Goal: Information Seeking & Learning: Learn about a topic

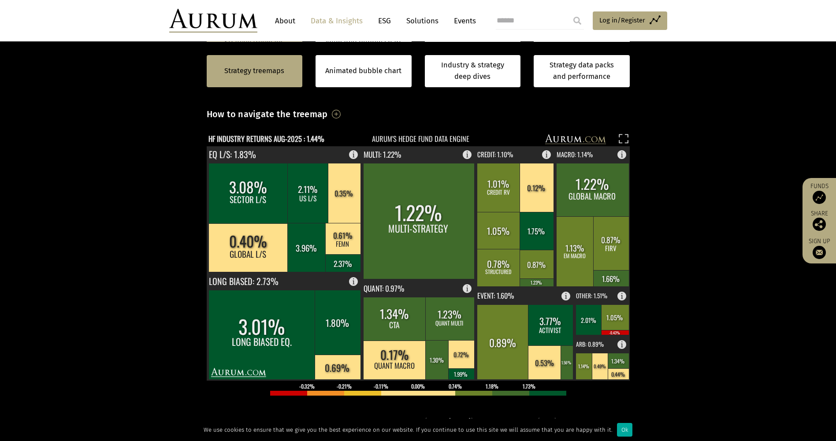
scroll to position [176, 0]
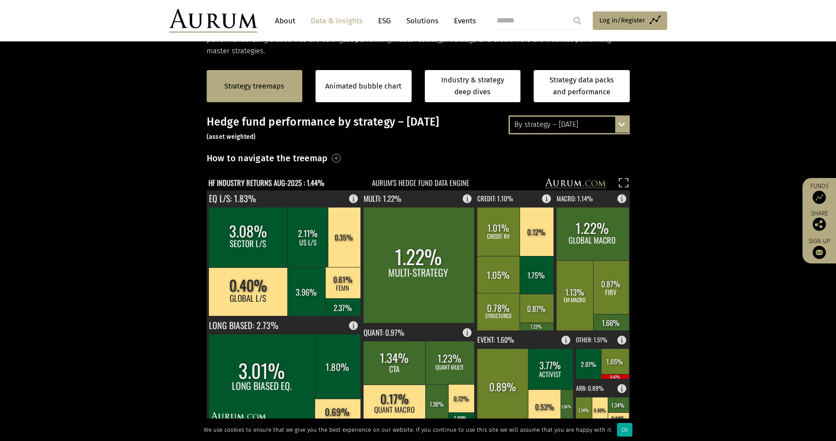
click at [594, 127] on div "By strategy – August 2025" at bounding box center [569, 125] width 118 height 16
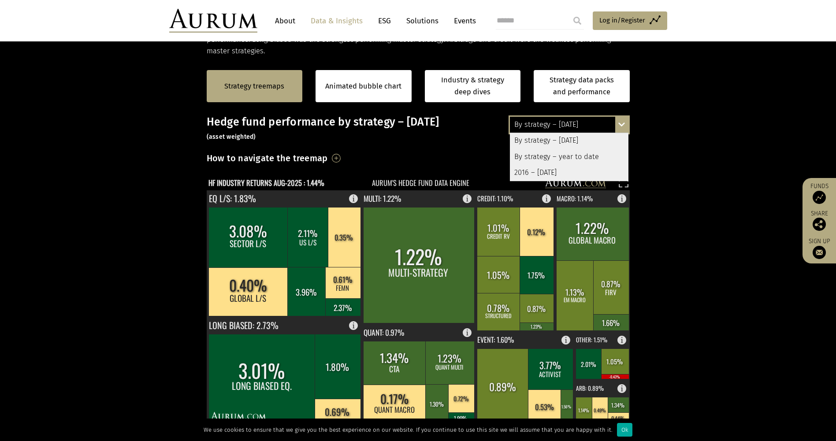
click at [569, 170] on div "2016 – August 2025" at bounding box center [569, 173] width 118 height 16
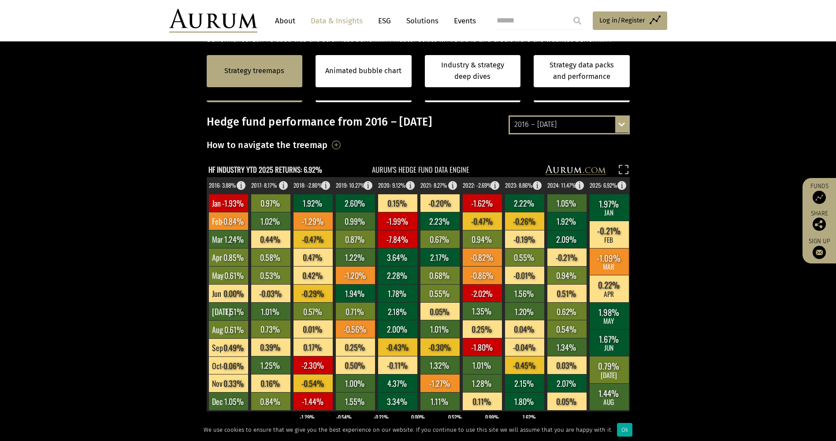
scroll to position [132, 0]
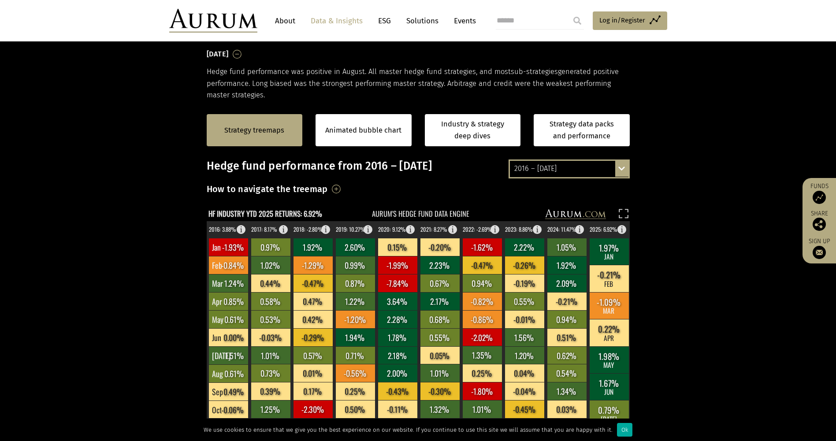
click at [591, 171] on div "2016 – August 2025" at bounding box center [569, 169] width 118 height 16
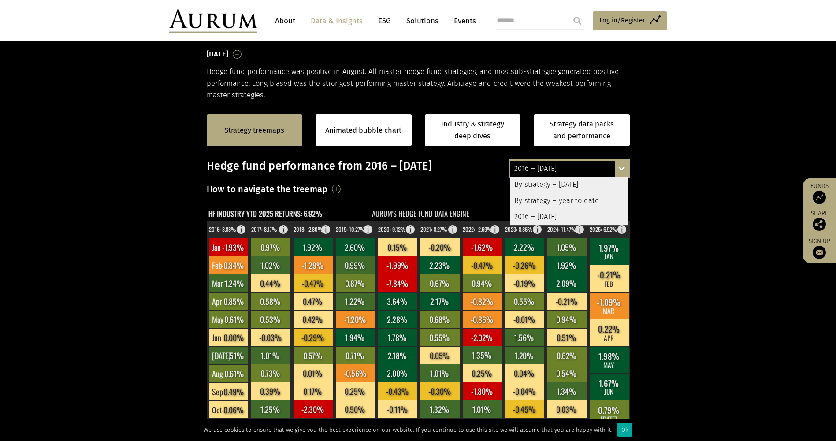
click at [593, 202] on div "By strategy – year to date" at bounding box center [569, 201] width 118 height 16
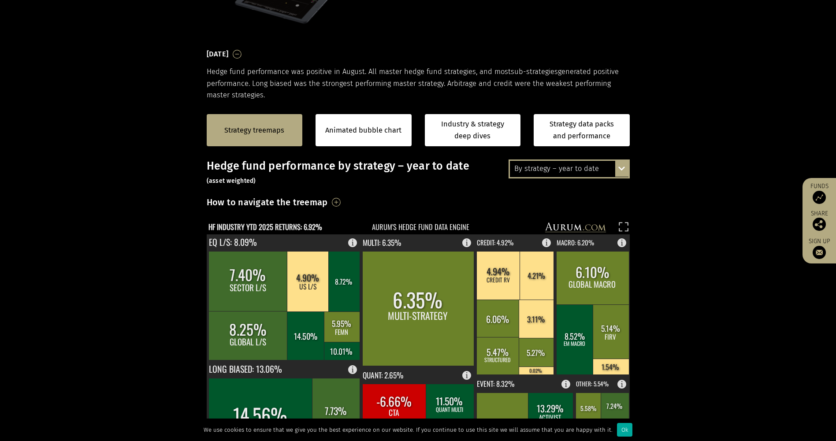
scroll to position [0, 0]
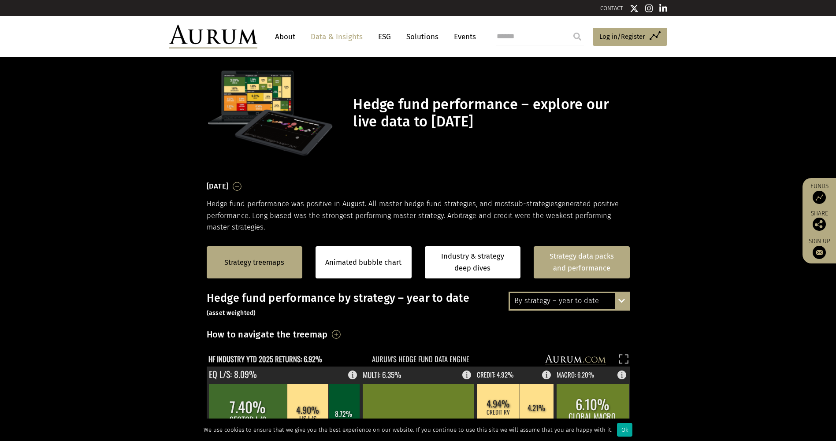
click at [588, 265] on link "Strategy data packs and performance" at bounding box center [581, 262] width 96 height 32
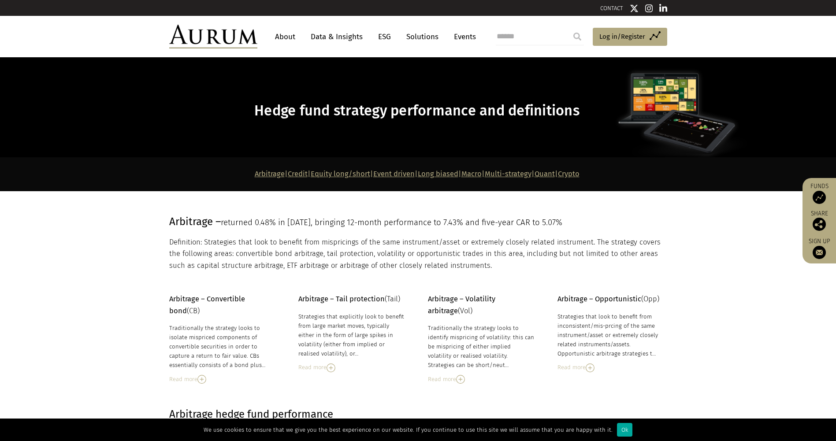
click at [288, 173] on link "Credit" at bounding box center [298, 174] width 20 height 8
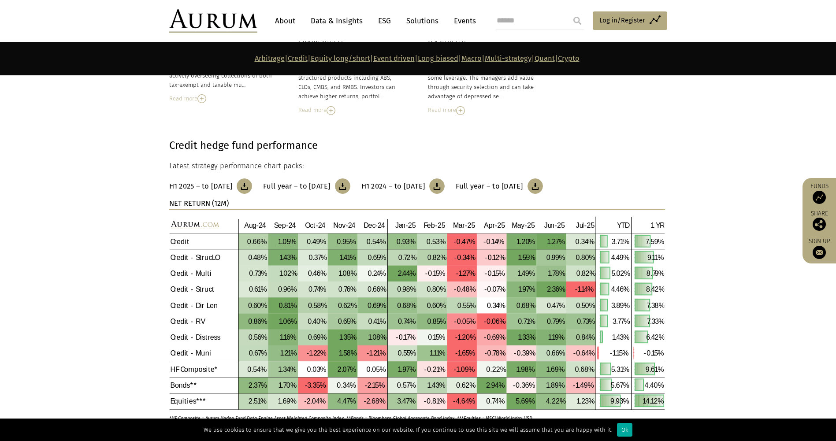
scroll to position [786, 0]
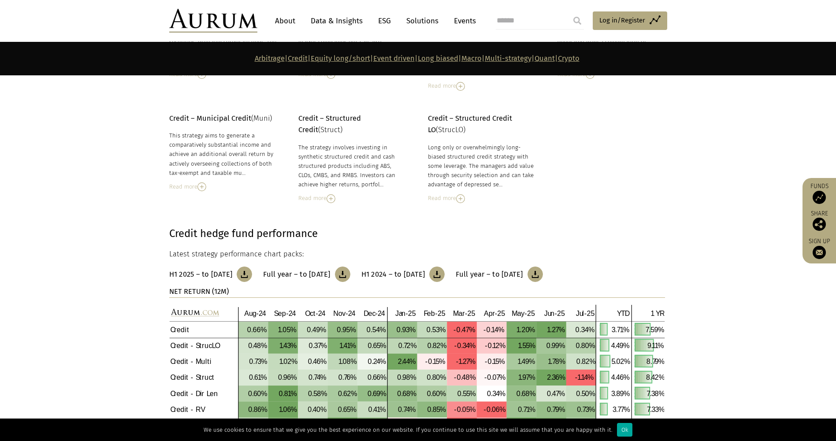
click at [467, 194] on div "Read more" at bounding box center [481, 198] width 107 height 10
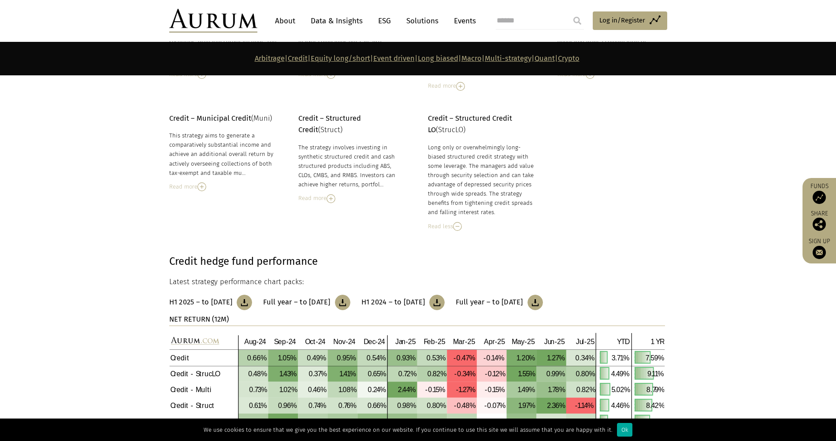
drag, startPoint x: 497, startPoint y: 211, endPoint x: 487, endPoint y: 155, distance: 56.3
click at [487, 155] on div "Long only or overwhelmingly long-biased structured credit strategy with some le…" at bounding box center [481, 180] width 107 height 74
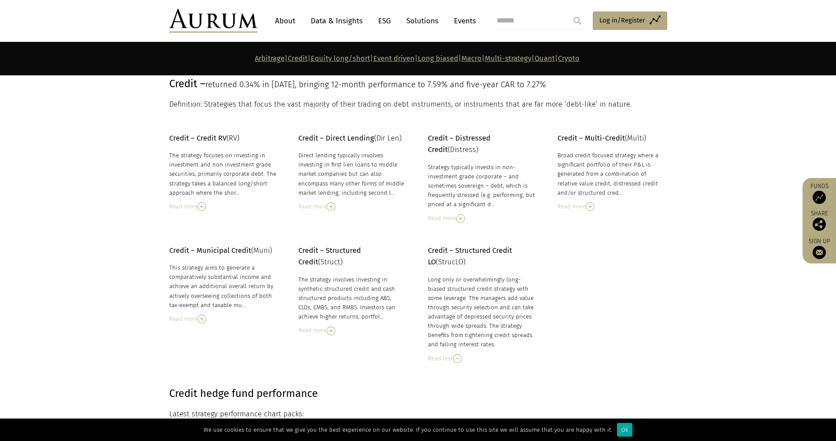
scroll to position [610, 0]
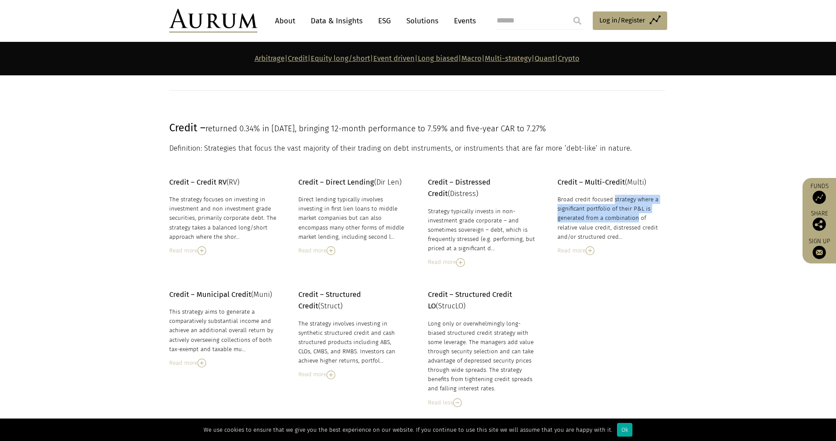
drag, startPoint x: 599, startPoint y: 218, endPoint x: 579, endPoint y: 200, distance: 26.5
click at [579, 200] on div "Broad credit focused strategy where a significant portfolio of their P&L is gen…" at bounding box center [610, 218] width 107 height 47
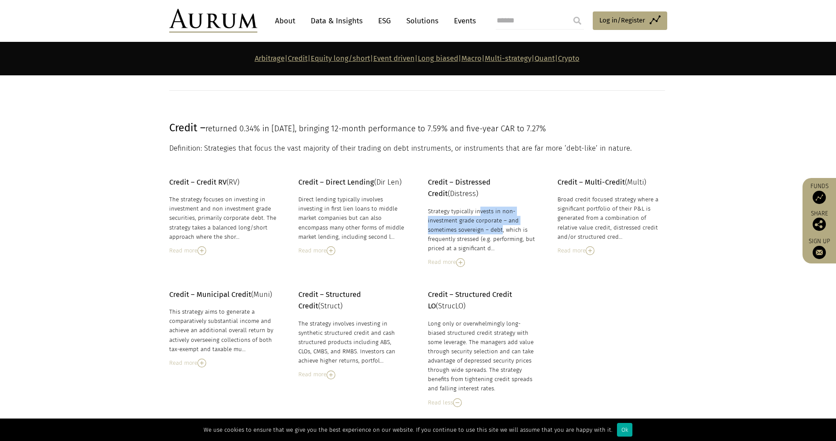
drag, startPoint x: 579, startPoint y: 200, endPoint x: 466, endPoint y: 233, distance: 118.3
click at [466, 233] on div "Strategy typically invests in non-investment grade corporate – and sometimes so…" at bounding box center [481, 230] width 107 height 47
drag, startPoint x: 466, startPoint y: 233, endPoint x: 459, endPoint y: 238, distance: 7.8
click at [459, 238] on div "Strategy typically invests in non-investment grade corporate – and sometimes so…" at bounding box center [481, 230] width 107 height 47
drag, startPoint x: 370, startPoint y: 238, endPoint x: 192, endPoint y: 180, distance: 187.2
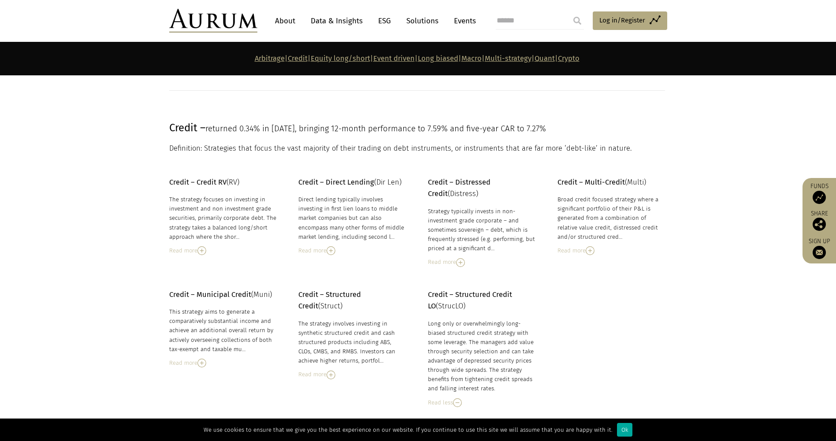
click at [192, 180] on div "Credit – Credit RV (RV) The strategy focuses on investing in investment and non…" at bounding box center [417, 222] width 515 height 90
drag, startPoint x: 192, startPoint y: 180, endPoint x: 273, endPoint y: 226, distance: 93.1
click at [273, 226] on div "The strategy focuses on investing in investment and non investment grade securi…" at bounding box center [222, 218] width 107 height 47
click at [265, 224] on div "The strategy focuses on investing in investment and non investment grade securi…" at bounding box center [222, 218] width 107 height 47
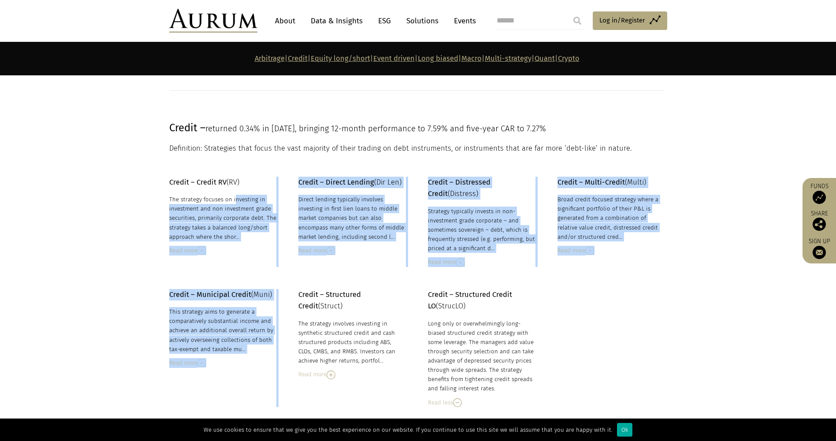
drag, startPoint x: 206, startPoint y: 187, endPoint x: 289, endPoint y: 304, distance: 143.5
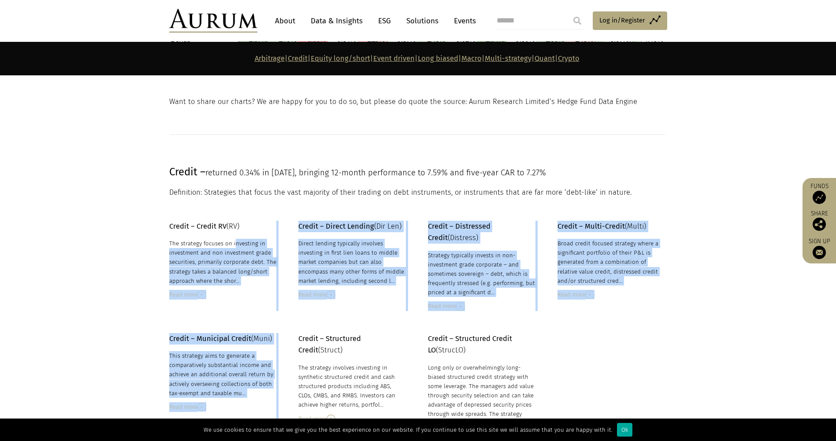
scroll to position [654, 0]
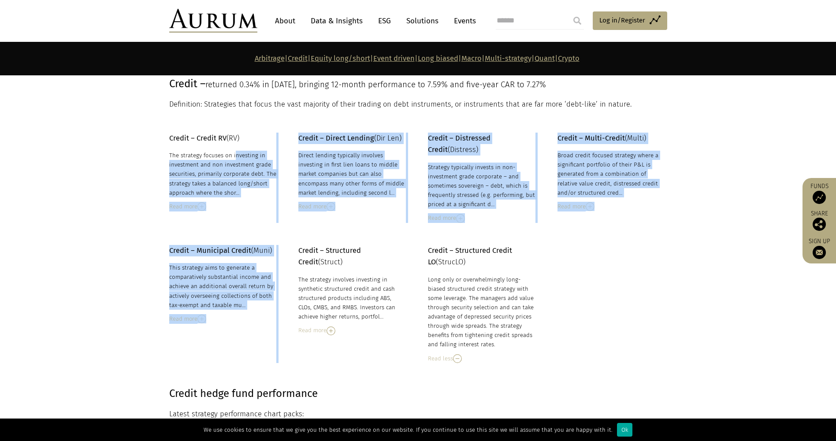
click at [242, 179] on div "The strategy focuses on investing in investment and non investment grade securi…" at bounding box center [222, 174] width 107 height 47
drag, startPoint x: 269, startPoint y: 142, endPoint x: 280, endPoint y: 300, distance: 158.5
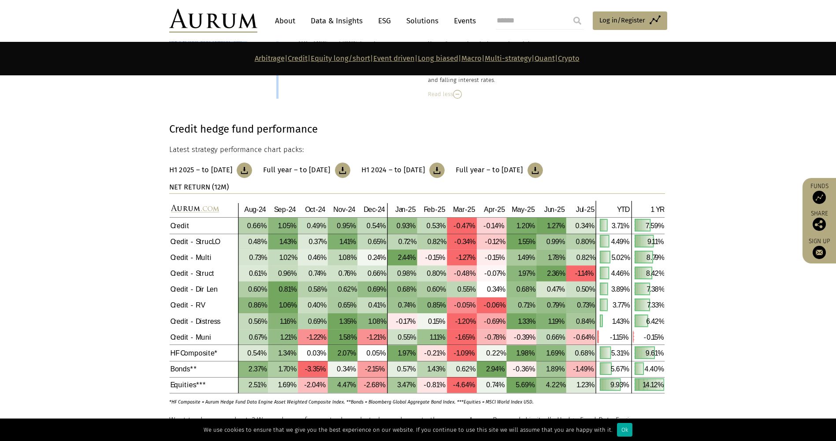
scroll to position [742, 0]
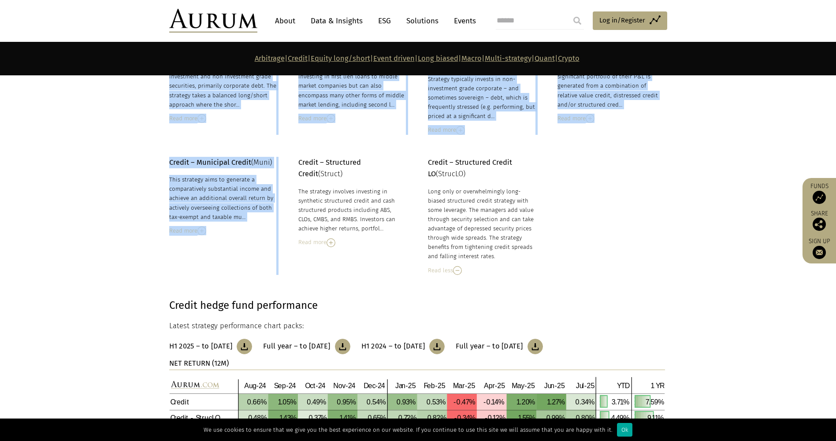
click at [461, 271] on img at bounding box center [457, 270] width 9 height 9
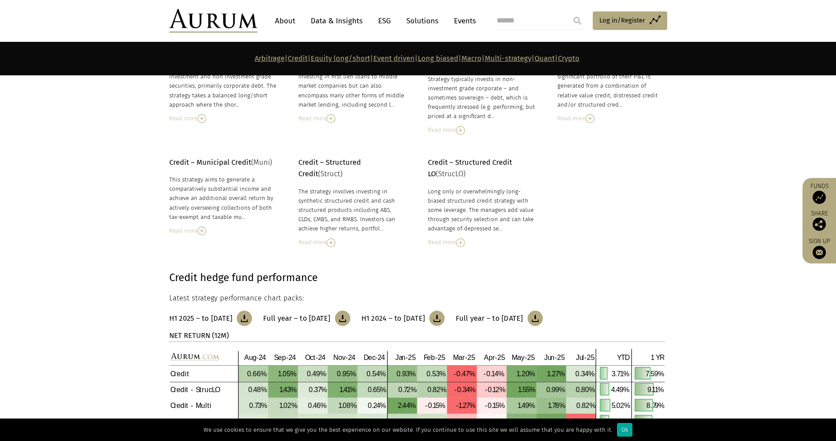
click at [455, 246] on div "Read more" at bounding box center [481, 242] width 107 height 10
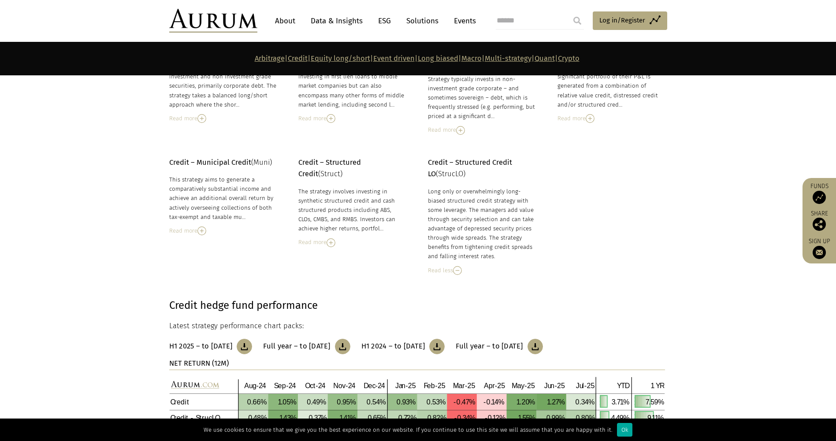
click at [333, 240] on img at bounding box center [330, 242] width 9 height 9
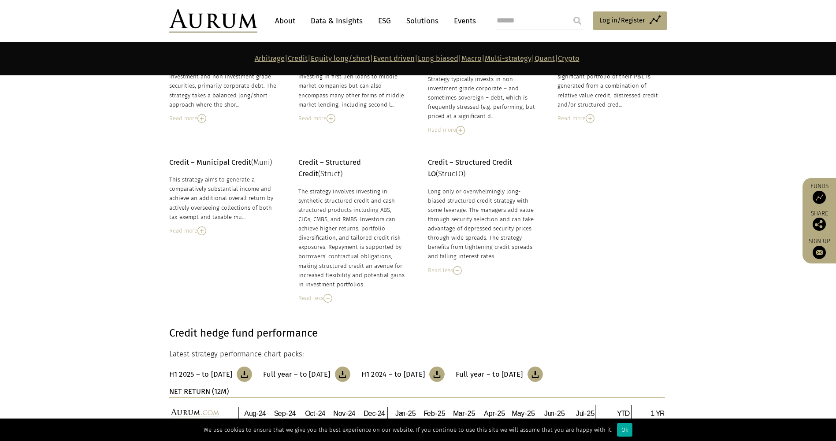
click at [459, 266] on img at bounding box center [457, 270] width 9 height 9
click at [458, 247] on div "Credit – Municipal Credit (Muni) This strategy aims to generate a comparatively…" at bounding box center [417, 230] width 515 height 146
click at [462, 235] on div "Long only or overwhelmingly long-biased structured credit strategy with some le…" at bounding box center [481, 217] width 107 height 60
click at [460, 239] on img at bounding box center [460, 242] width 9 height 9
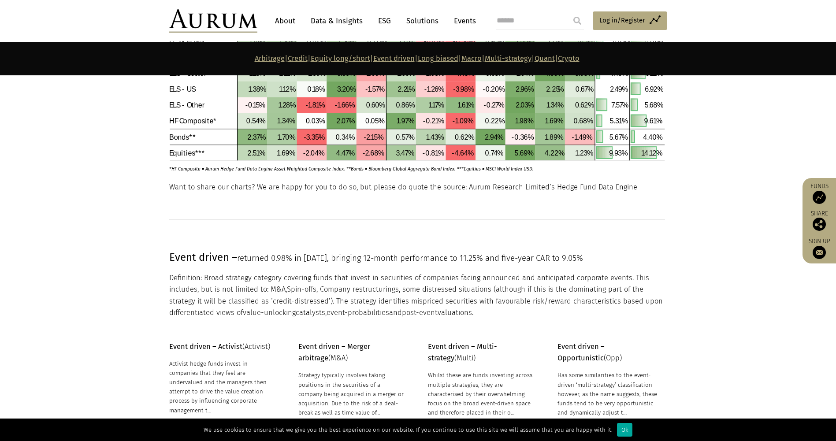
scroll to position [1887, 0]
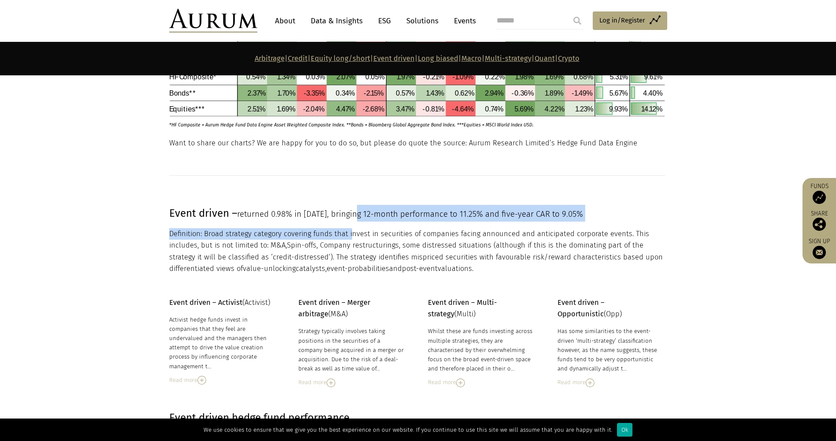
drag, startPoint x: 354, startPoint y: 218, endPoint x: 354, endPoint y: 249, distance: 31.3
click at [354, 249] on div "Event driven – returned 0.98% in [DATE], bringing 12-month performance to 11.25…" at bounding box center [417, 240] width 496 height 70
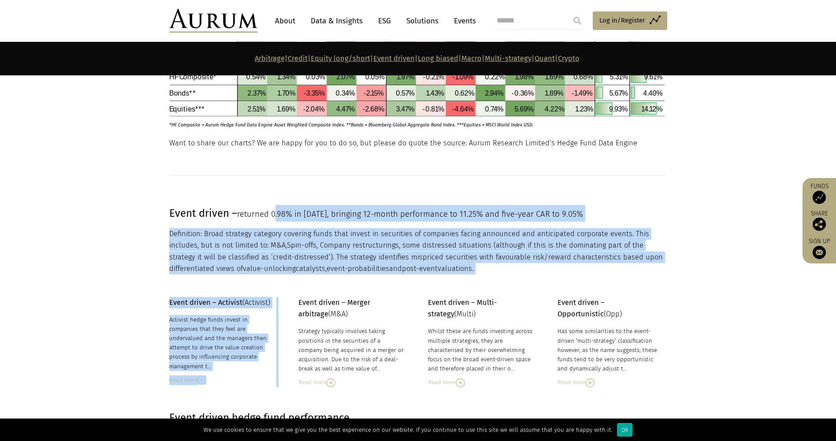
drag, startPoint x: 354, startPoint y: 249, endPoint x: 278, endPoint y: 209, distance: 85.7
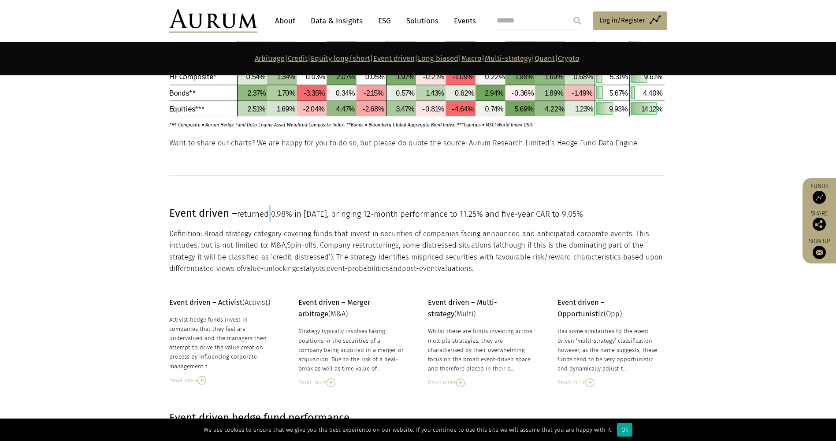
drag, startPoint x: 278, startPoint y: 209, endPoint x: 273, endPoint y: 216, distance: 8.5
click at [273, 216] on span "returned 0.98% in [DATE], bringing 12-month performance to 11.25% and five-year…" at bounding box center [410, 214] width 346 height 10
click at [274, 242] on p "Definition: Broad strategy category covering funds that invest in securities of…" at bounding box center [417, 251] width 496 height 47
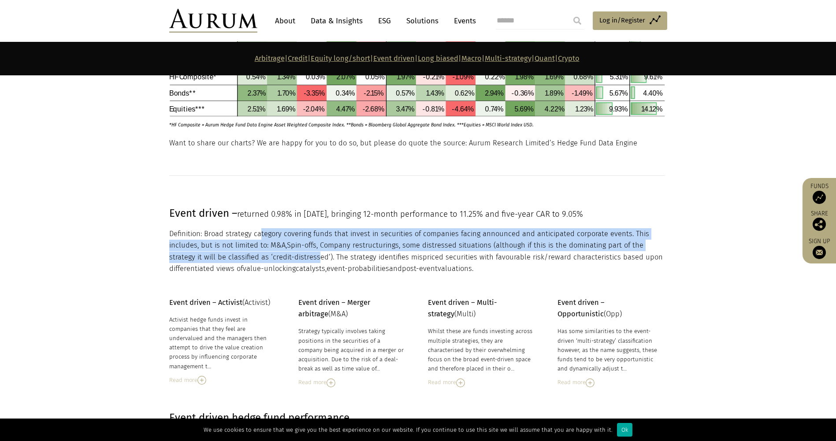
drag, startPoint x: 260, startPoint y: 223, endPoint x: 286, endPoint y: 259, distance: 45.1
click at [286, 259] on div "Event driven – returned 0.98% in [DATE], bringing 12-month performance to 11.25…" at bounding box center [417, 240] width 496 height 70
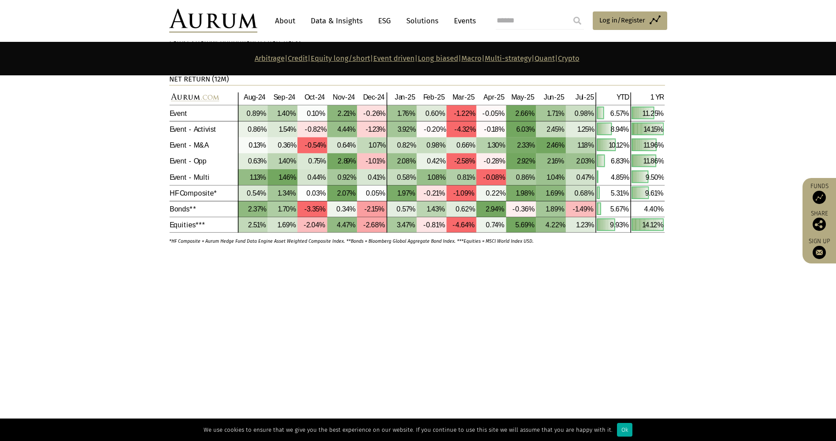
scroll to position [2548, 0]
